Goal: Information Seeking & Learning: Find specific page/section

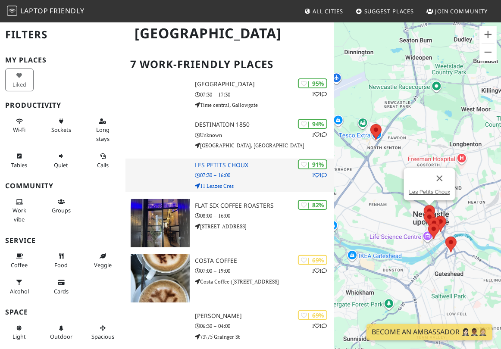
scroll to position [42, 0]
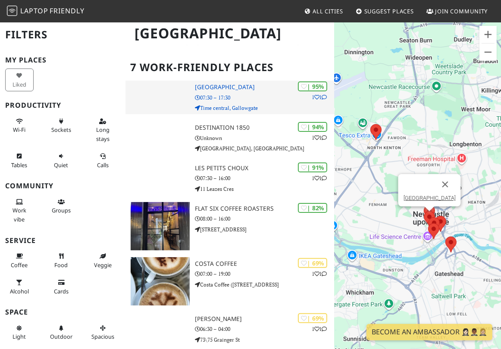
click at [270, 102] on div "| 95% 1 1 [GEOGRAPHIC_DATA] 07:30 – 17:30 Time central, [GEOGRAPHIC_DATA]" at bounding box center [264, 98] width 139 height 34
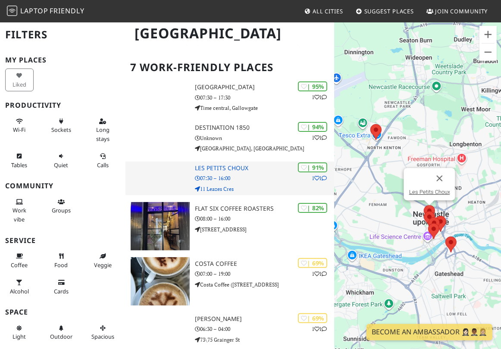
click at [275, 175] on p "07:30 – 16:00" at bounding box center [264, 178] width 139 height 8
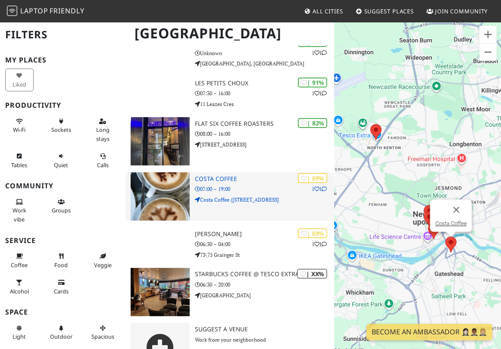
scroll to position [156, 0]
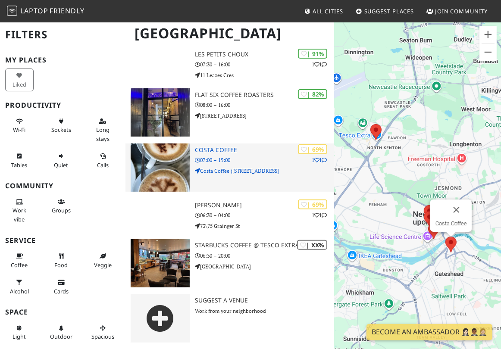
click at [252, 183] on div "| 69% 1 1 Costa Coffee 07:00 – 19:00 [GEOGRAPHIC_DATA] ([STREET_ADDRESS]" at bounding box center [264, 168] width 139 height 48
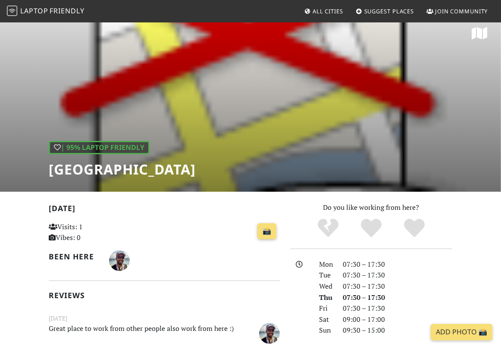
scroll to position [9, 0]
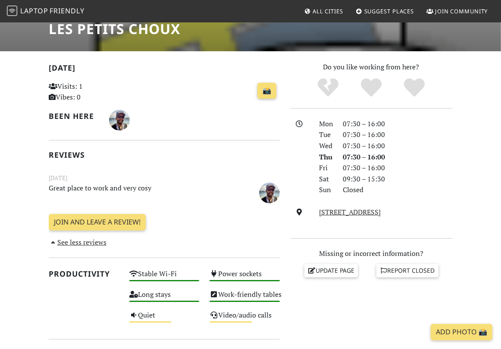
scroll to position [150, 0]
